Goal: Connect with others: Participate in discussion

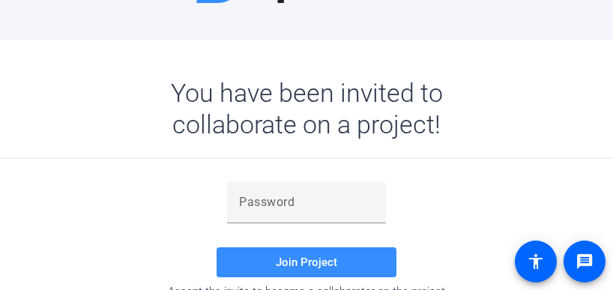
scroll to position [136, 0]
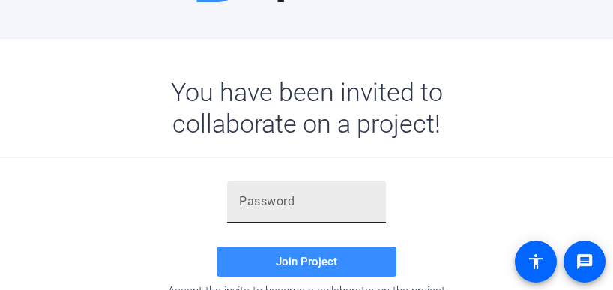
click at [328, 211] on div at bounding box center [306, 202] width 135 height 42
paste input "!(Thlu"
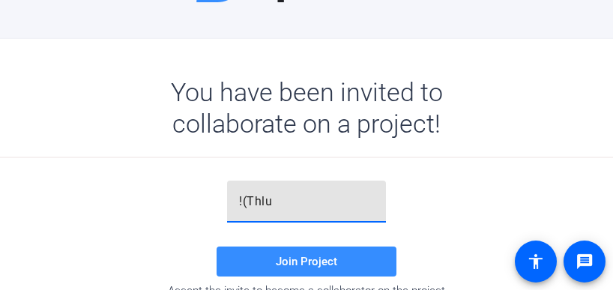
type input "!(Thlu"
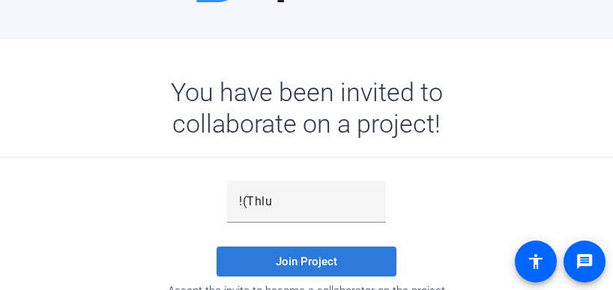
click at [320, 257] on span "Join Project" at bounding box center [306, 261] width 61 height 13
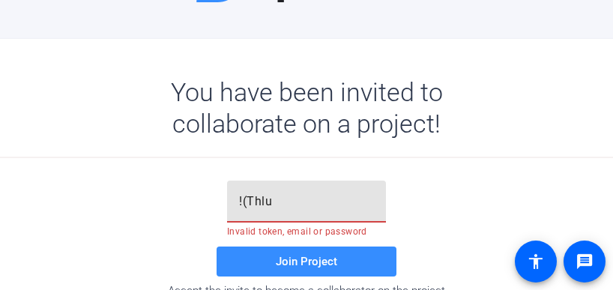
click at [239, 199] on input "!(Thlu" at bounding box center [306, 202] width 135 height 18
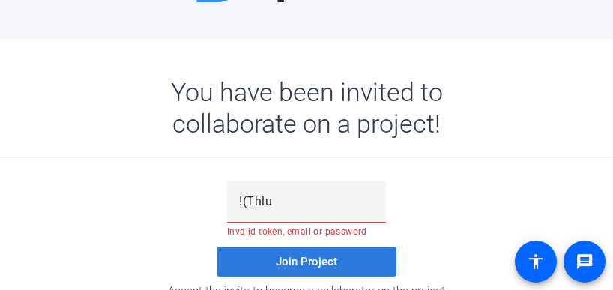
click at [289, 259] on span "Join Project" at bounding box center [306, 261] width 61 height 13
click at [291, 260] on span "Join Project" at bounding box center [306, 261] width 61 height 13
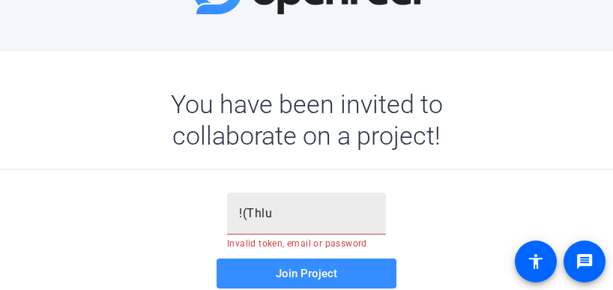
scroll to position [207, 0]
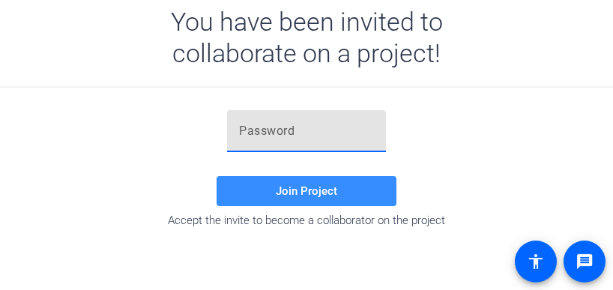
click at [270, 137] on input "text" at bounding box center [306, 131] width 135 height 18
paste input "!(Thlu"
type input "!(Thlu"
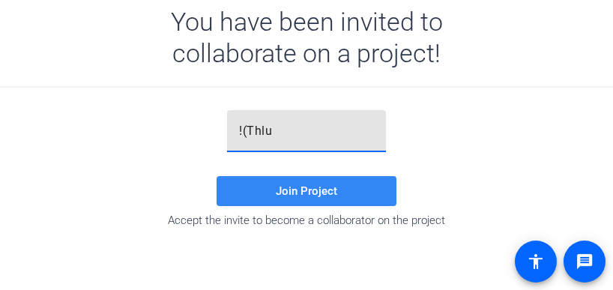
click at [286, 194] on span "Join Project" at bounding box center [306, 190] width 61 height 13
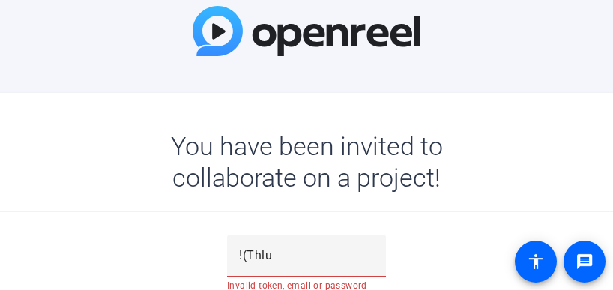
scroll to position [81, 0]
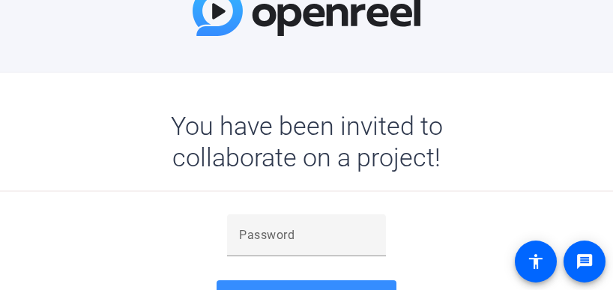
scroll to position [105, 0]
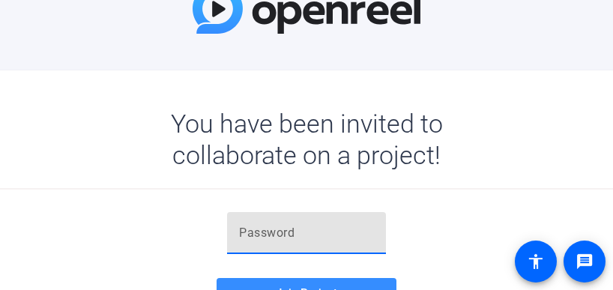
click at [331, 241] on input "text" at bounding box center [306, 233] width 135 height 18
click at [328, 241] on input "text" at bounding box center [306, 233] width 135 height 18
type input "EO&8.I"
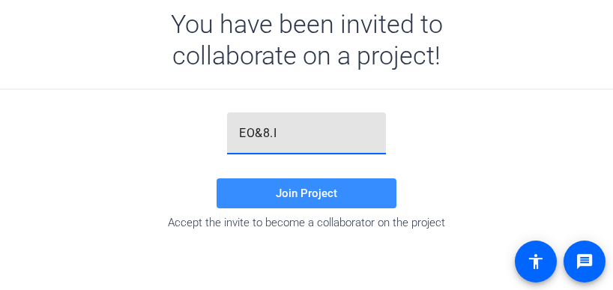
scroll to position [205, 0]
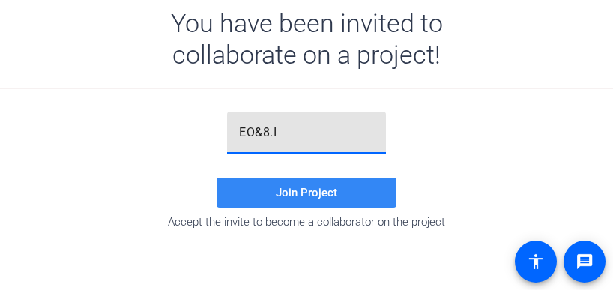
click at [297, 193] on span "Join Project" at bounding box center [306, 192] width 61 height 13
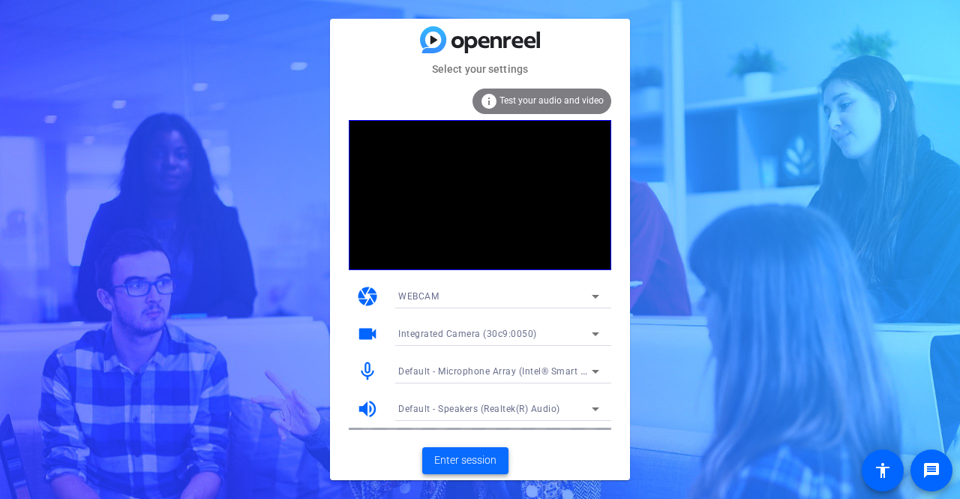
click at [459, 289] on span "Enter session" at bounding box center [465, 460] width 62 height 16
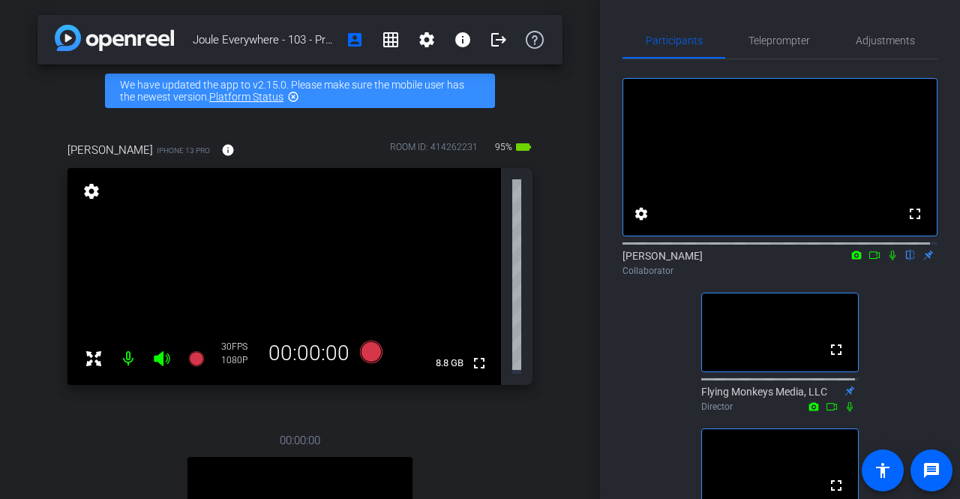
click at [613, 260] on icon at bounding box center [874, 255] width 12 height 10
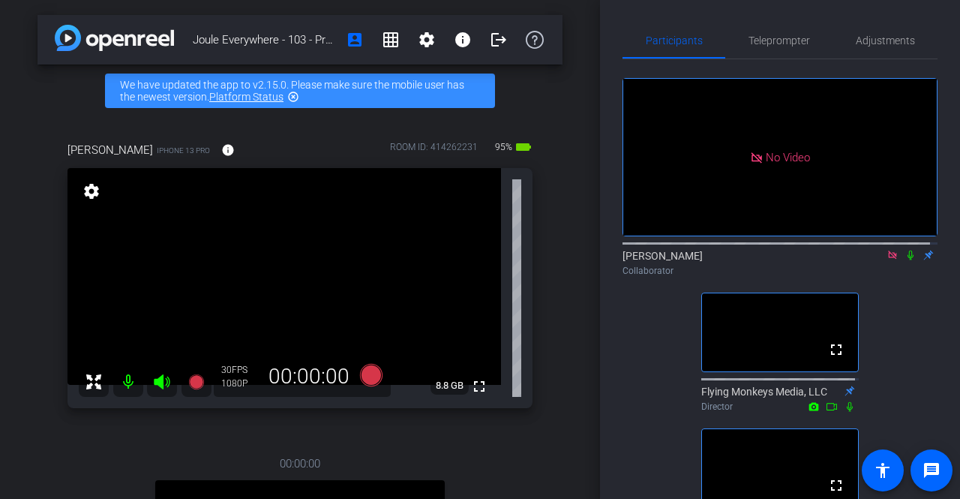
click at [613, 260] on icon at bounding box center [910, 255] width 12 height 10
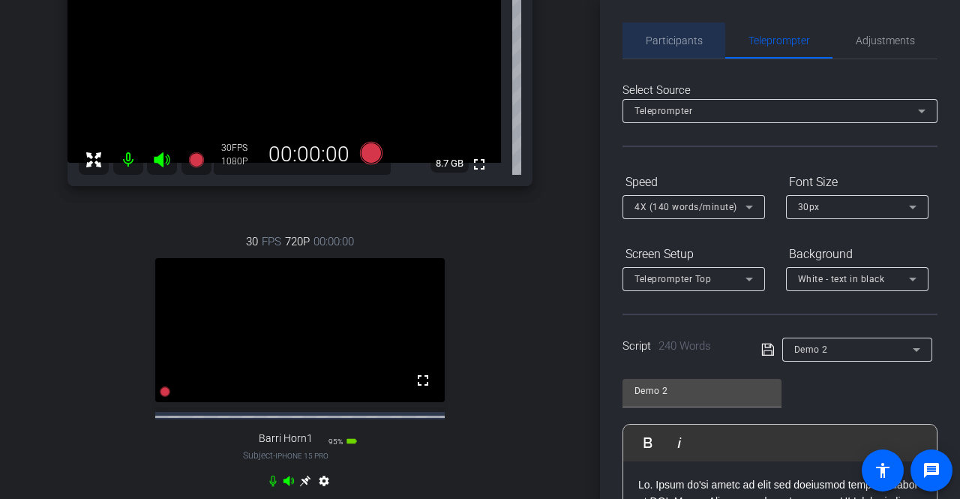
click at [613, 43] on span "Participants" at bounding box center [674, 40] width 57 height 10
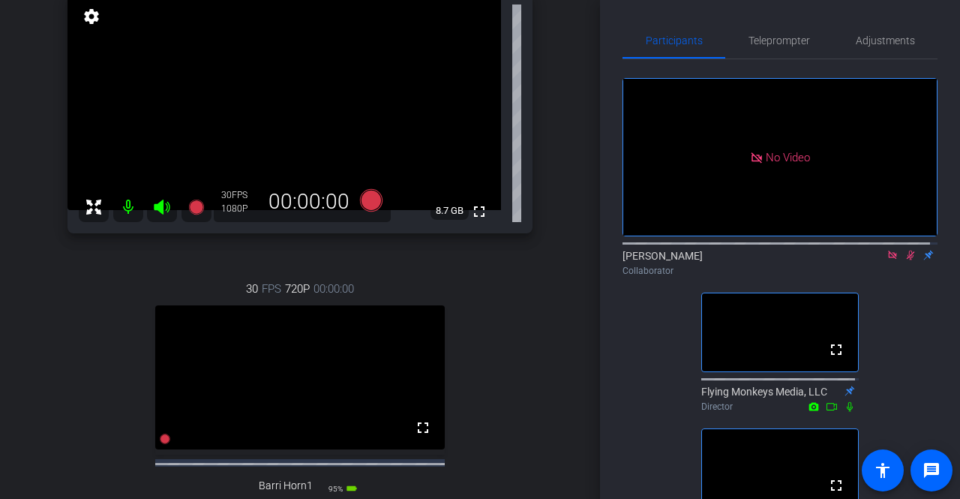
scroll to position [173, 0]
drag, startPoint x: 903, startPoint y: 255, endPoint x: 913, endPoint y: 278, distance: 25.5
click at [613, 278] on div "No Video [PERSON_NAME] Collaborator fullscreen Flying Monkeys Media, LLC Direct…" at bounding box center [779, 306] width 315 height 494
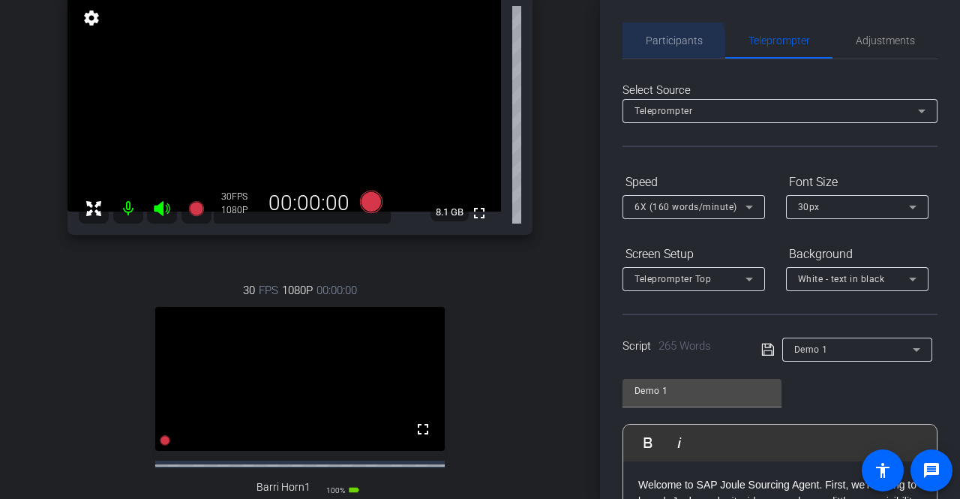
click at [613, 43] on span "Participants" at bounding box center [674, 40] width 57 height 10
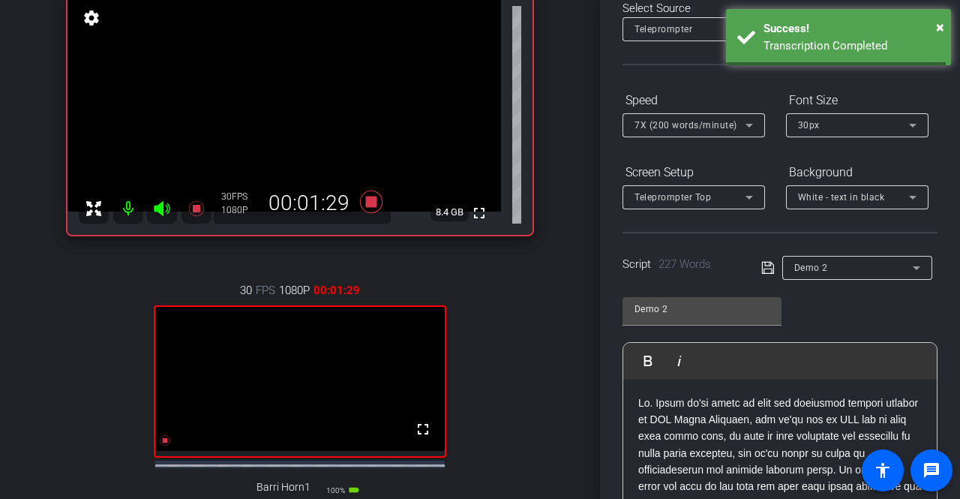
scroll to position [99, 0]
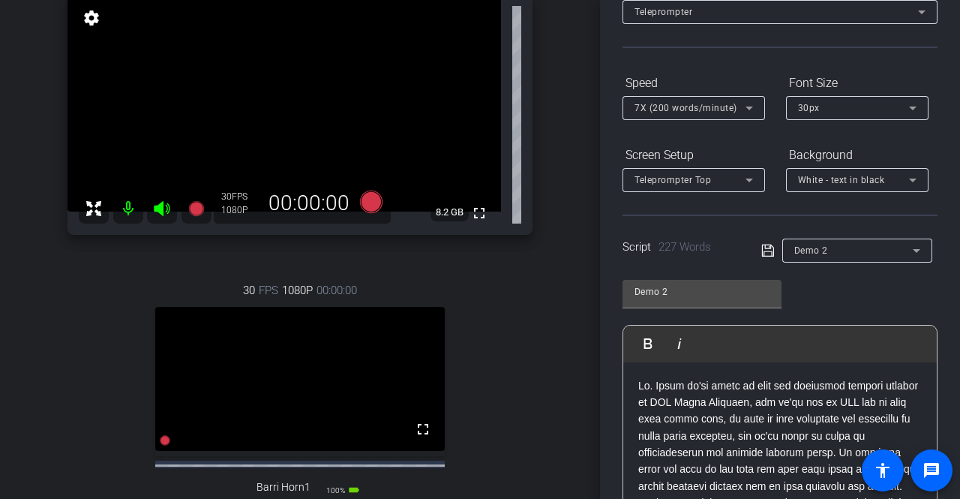
type input "Demo 1"
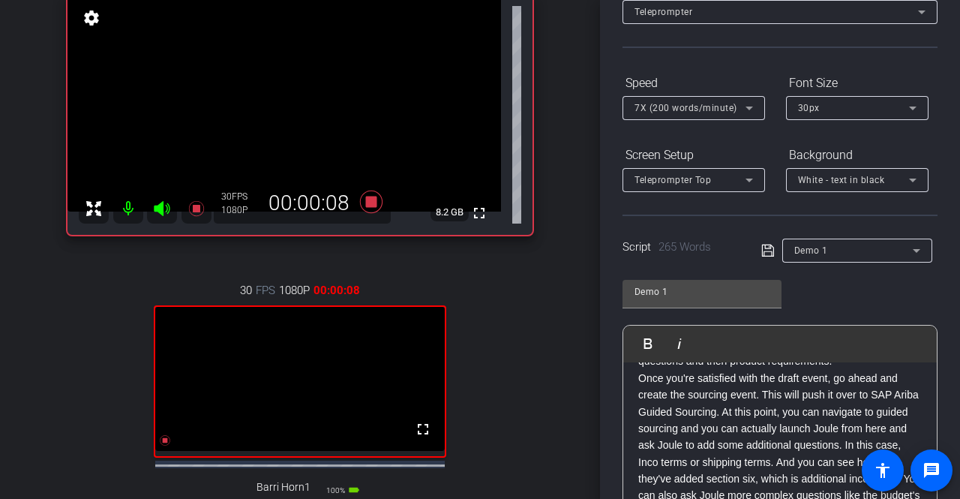
scroll to position [275, 0]
drag, startPoint x: 869, startPoint y: 409, endPoint x: 744, endPoint y: 433, distance: 127.5
click at [613, 289] on p "Once you're satisfied with the draft event, go ahead and create the sourcing ev…" at bounding box center [779, 462] width 283 height 184
copy p "SAP Ariba Guided Sourcing"
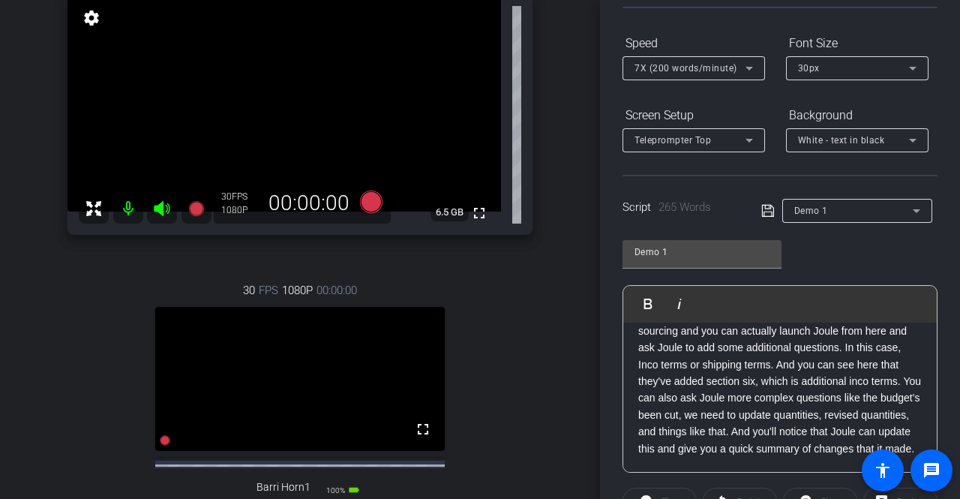
scroll to position [0, 0]
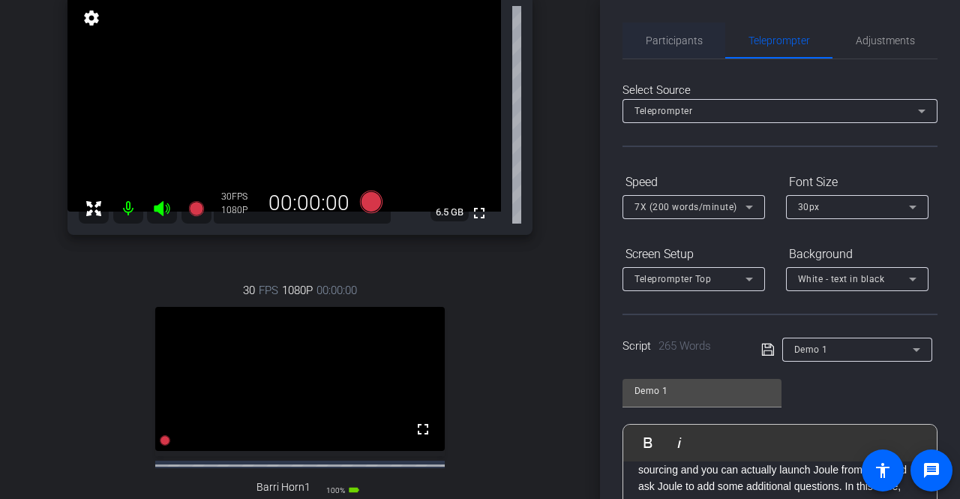
click at [613, 43] on span "Participants" at bounding box center [674, 40] width 57 height 10
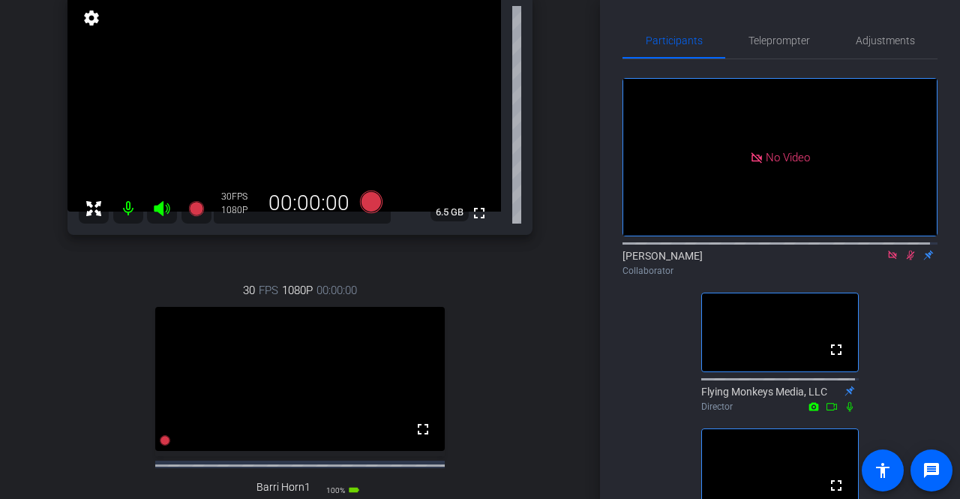
click at [613, 253] on icon at bounding box center [910, 255] width 12 height 10
click at [613, 254] on icon at bounding box center [892, 254] width 8 height 8
